Goal: Navigation & Orientation: Find specific page/section

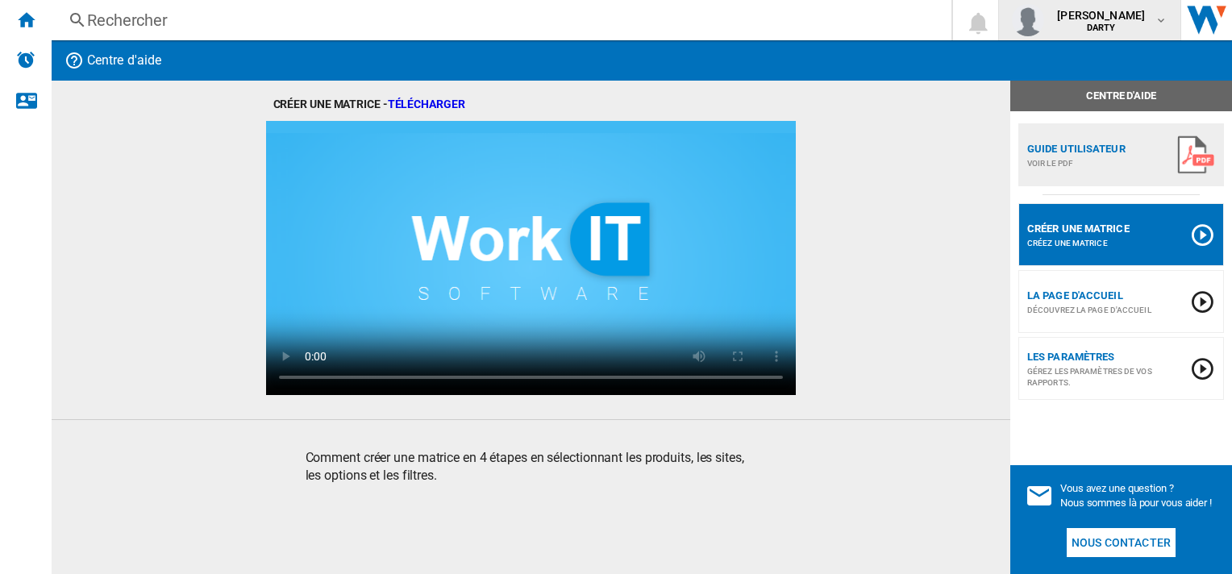
click at [1101, 30] on b "DARTY" at bounding box center [1101, 28] width 29 height 10
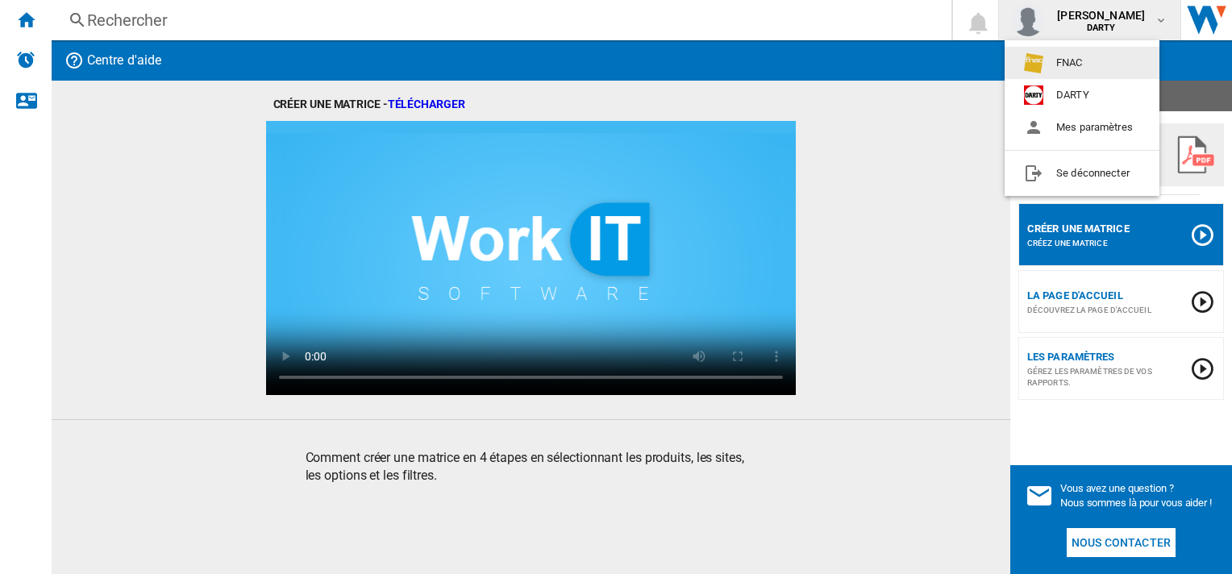
click at [962, 94] on md-backdrop at bounding box center [616, 287] width 1232 height 574
